Goal: Information Seeking & Learning: Learn about a topic

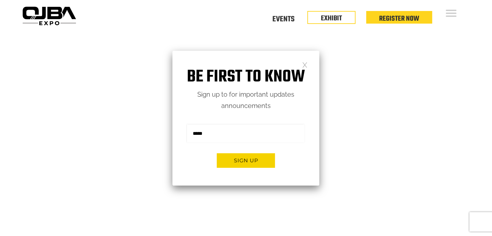
click at [304, 64] on link at bounding box center [305, 65] width 6 height 6
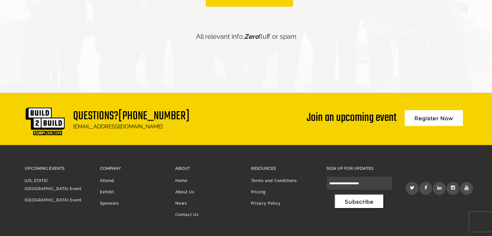
scroll to position [1553, 0]
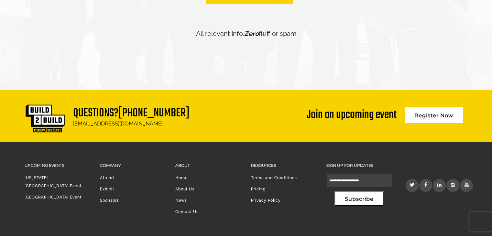
click at [67, 195] on link "[GEOGRAPHIC_DATA] Event" at bounding box center [53, 197] width 57 height 5
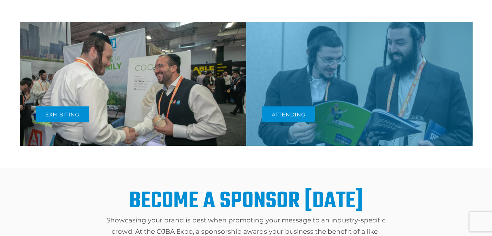
scroll to position [324, 0]
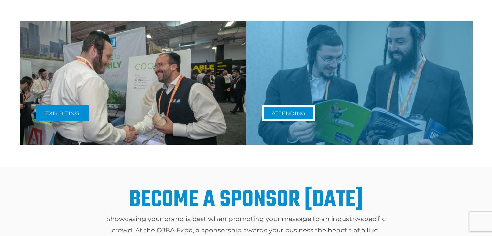
click at [273, 112] on link "Attending" at bounding box center [288, 113] width 53 height 16
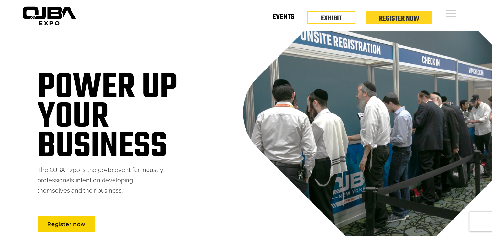
click at [275, 19] on link "Events" at bounding box center [283, 18] width 22 height 2
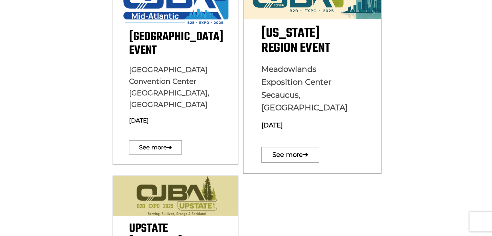
scroll to position [227, 0]
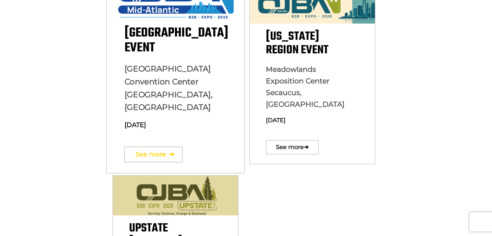
click at [164, 147] on link "See more ➔" at bounding box center [153, 155] width 58 height 16
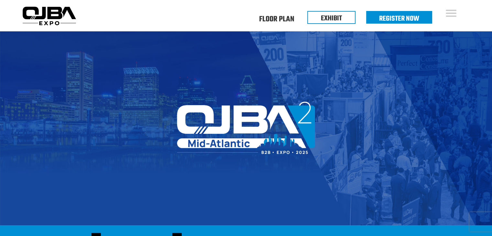
drag, startPoint x: 0, startPoint y: 0, endPoint x: 161, endPoint y: 141, distance: 213.7
click at [161, 141] on img at bounding box center [246, 128] width 492 height 194
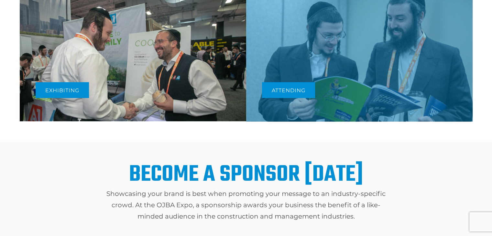
scroll to position [356, 0]
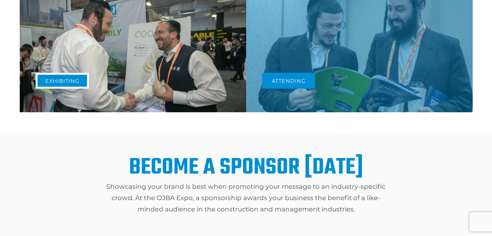
click at [72, 79] on link "Exhibiting" at bounding box center [62, 81] width 53 height 16
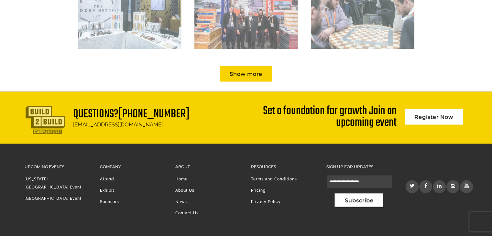
scroll to position [993, 0]
